Goal: Navigation & Orientation: Find specific page/section

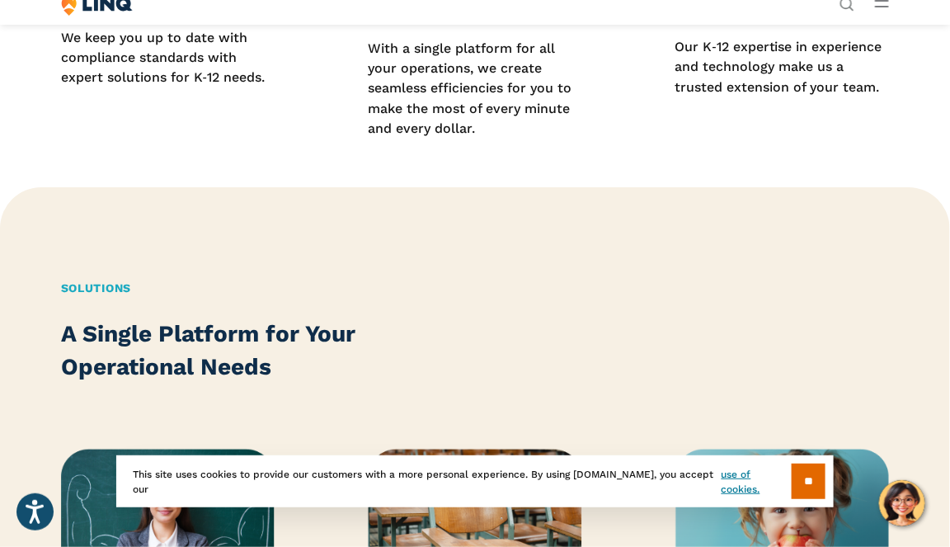
scroll to position [1617, 0]
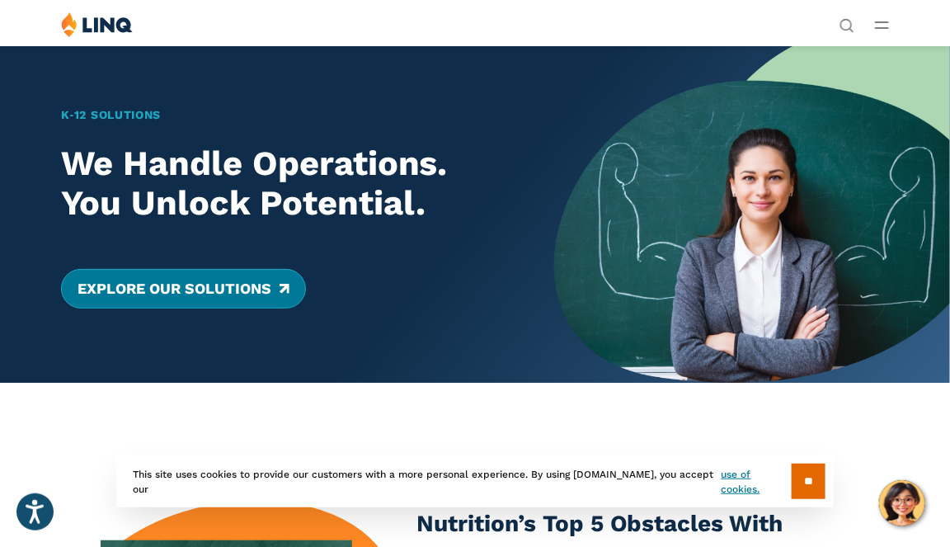
click at [261, 280] on link "Explore Our Solutions" at bounding box center [183, 289] width 245 height 40
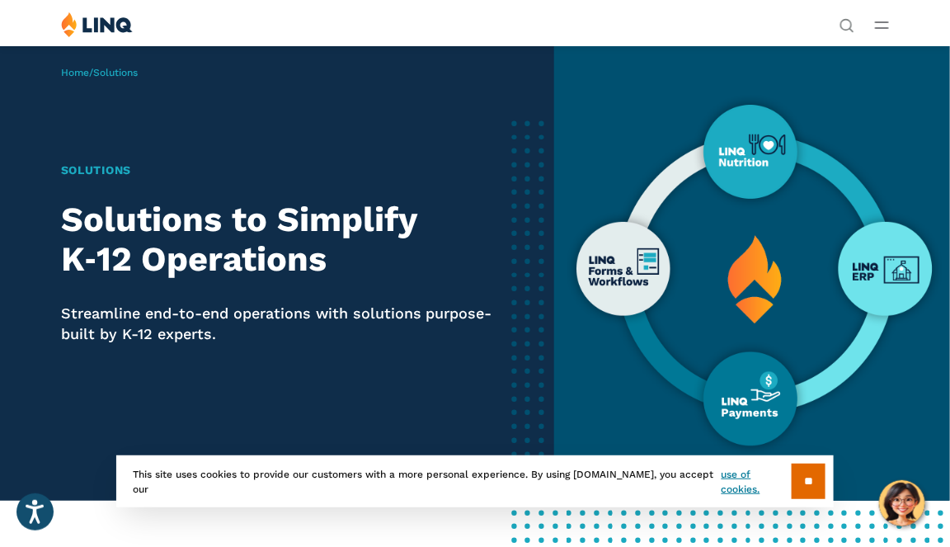
click at [874, 20] on div "Solutions Nutrition Overview NEW School Nutrition Suite School Nutrition State …" at bounding box center [475, 27] width 950 height 31
click at [884, 26] on icon "Open Main Menu" at bounding box center [882, 24] width 14 height 7
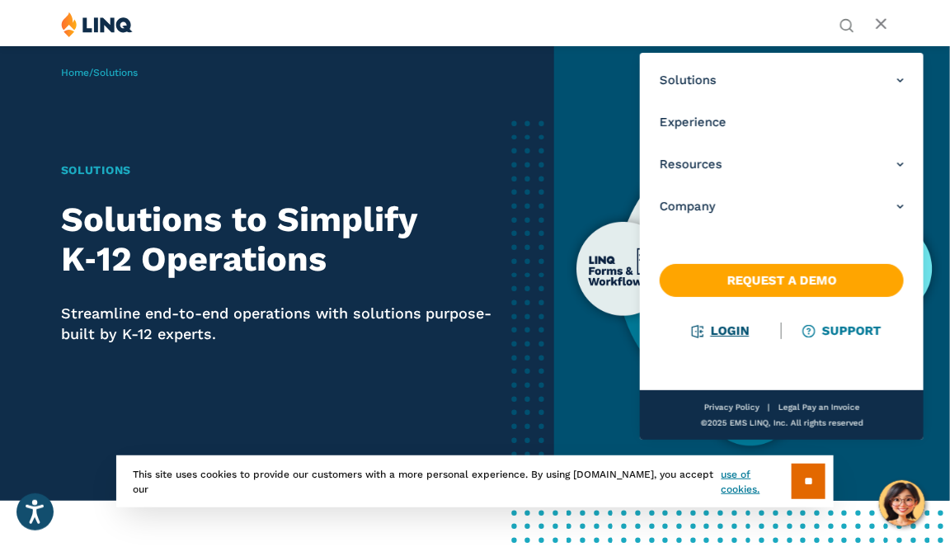
click at [723, 326] on link "Login" at bounding box center [720, 330] width 57 height 15
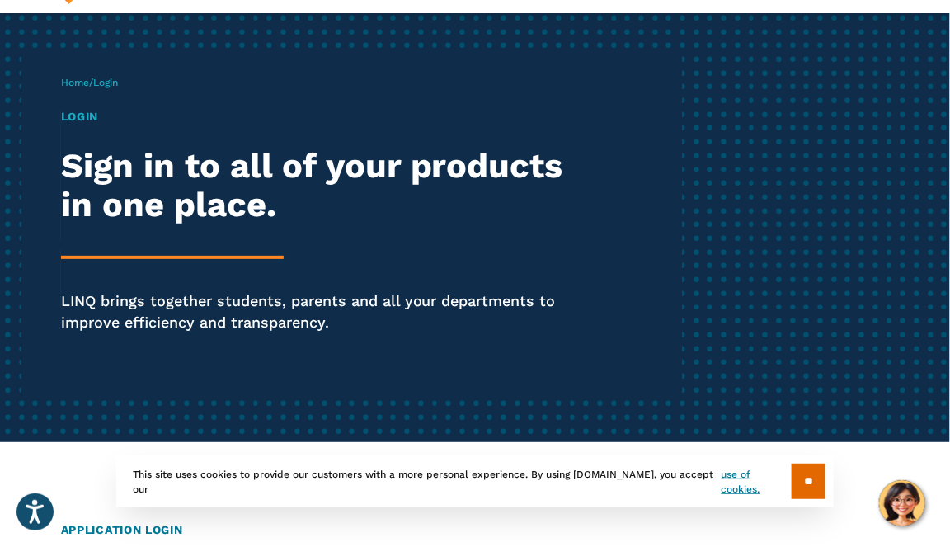
scroll to position [36, 0]
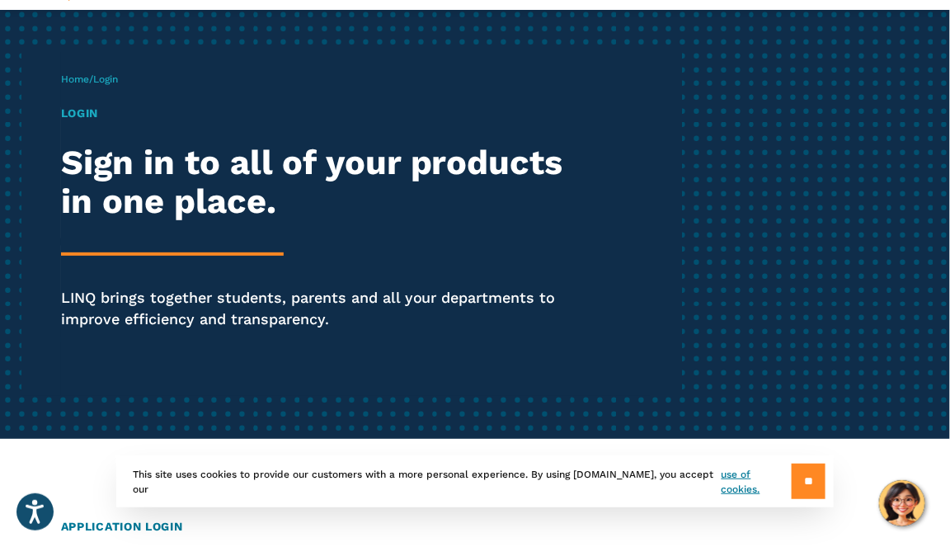
click at [802, 492] on input "**" at bounding box center [809, 481] width 34 height 35
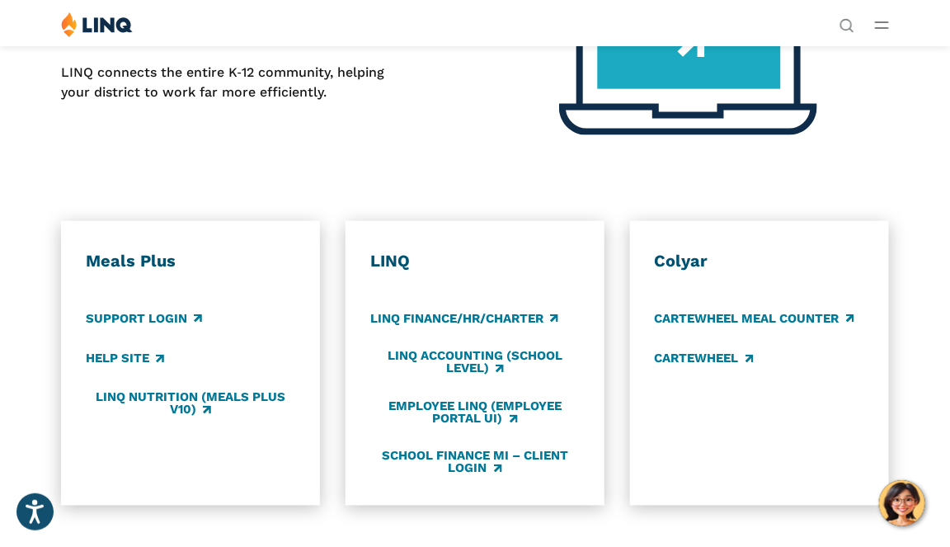
scroll to position [588, 0]
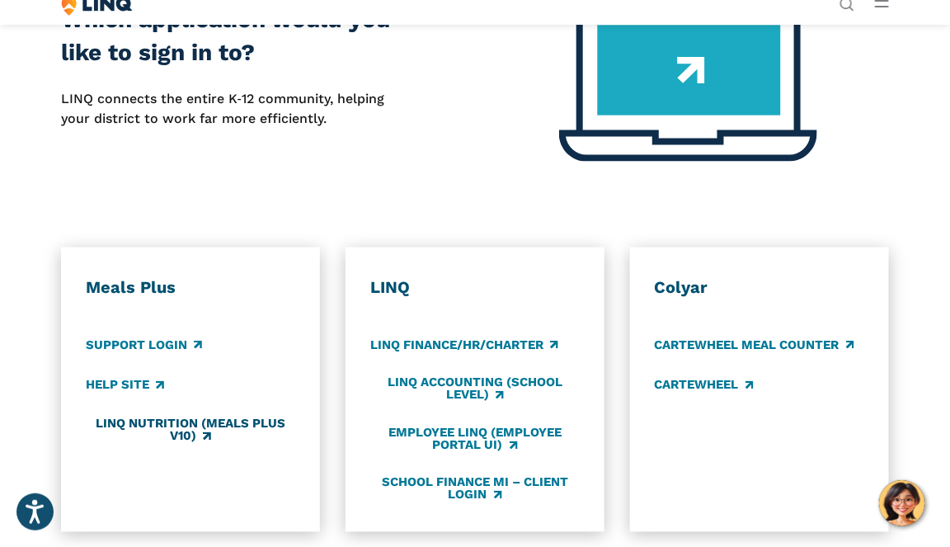
click at [99, 436] on link "LINQ Nutrition (Meals Plus v10)" at bounding box center [190, 430] width 209 height 27
